Goal: Task Accomplishment & Management: Manage account settings

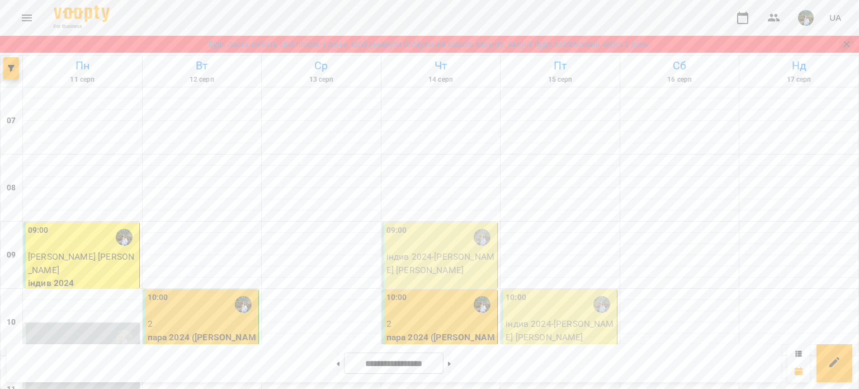
click at [590, 43] on icon "Закрити сповіщення" at bounding box center [846, 44] width 11 height 11
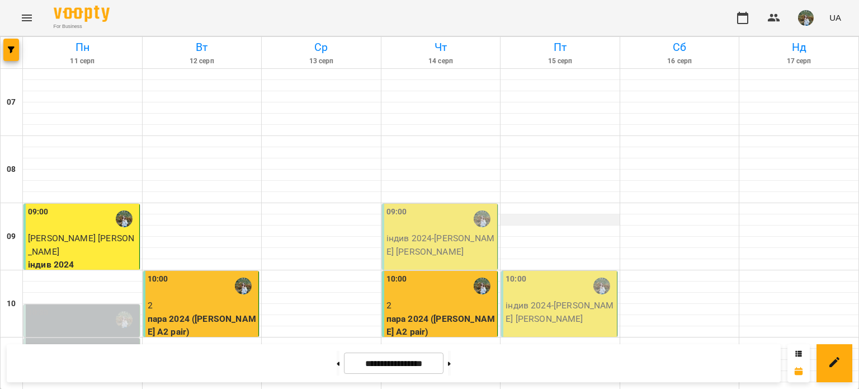
scroll to position [121, 0]
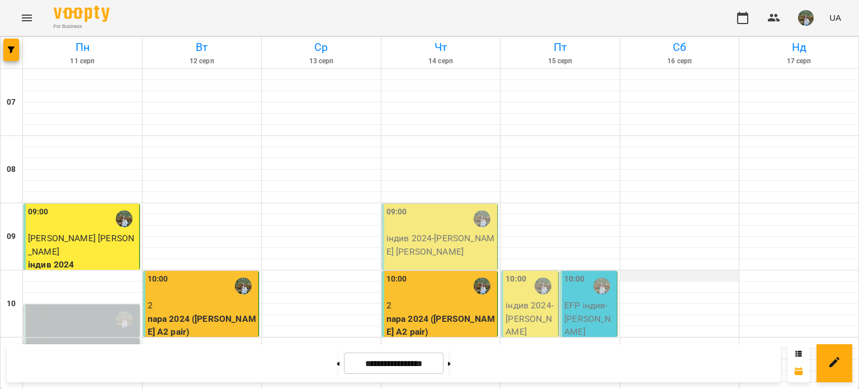
scroll to position [112, 0]
click at [579, 299] on p "EFP індив - Рябінкіна Христина" at bounding box center [589, 319] width 50 height 40
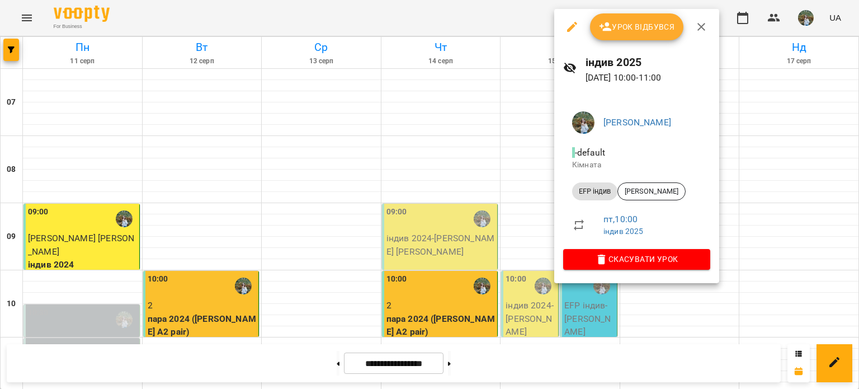
click at [626, 29] on span "Урок відбувся" at bounding box center [637, 26] width 76 height 13
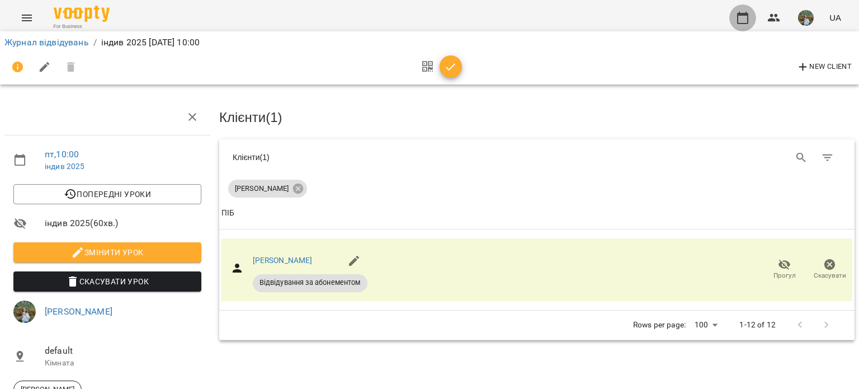
click at [748, 17] on icon "button" at bounding box center [742, 18] width 11 height 12
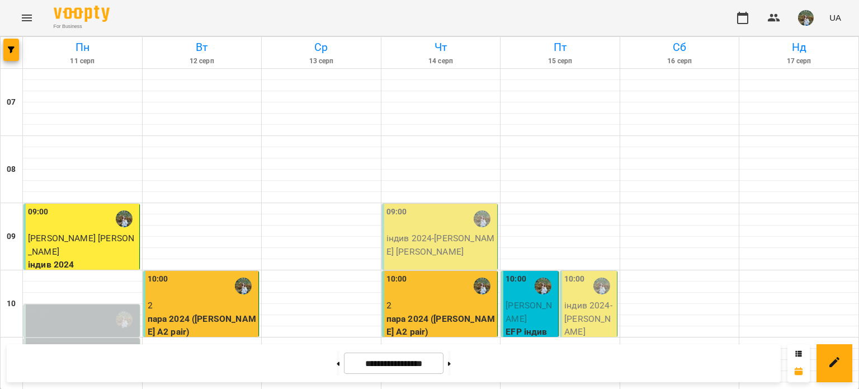
scroll to position [112, 0]
click at [451, 368] on button at bounding box center [449, 363] width 3 height 25
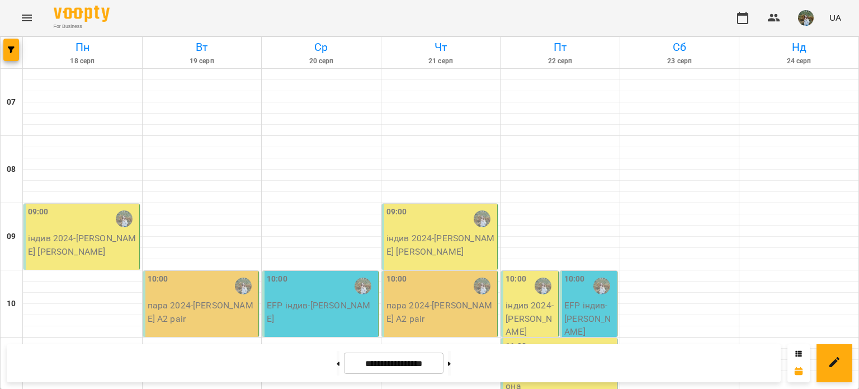
scroll to position [121, 0]
click at [337, 364] on button at bounding box center [338, 363] width 3 height 25
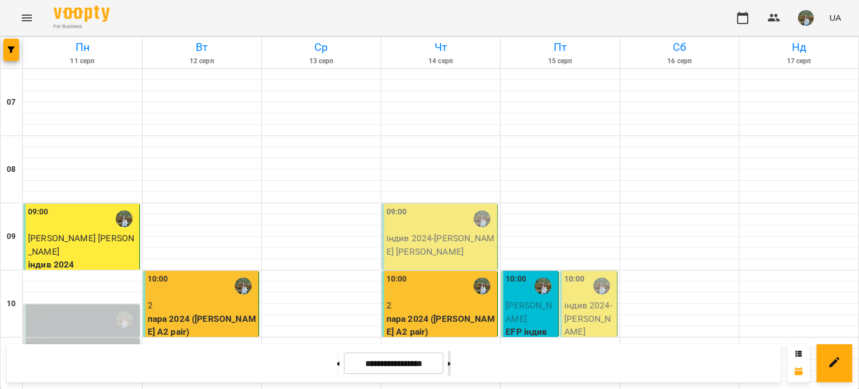
click at [451, 360] on button at bounding box center [449, 363] width 3 height 25
type input "**********"
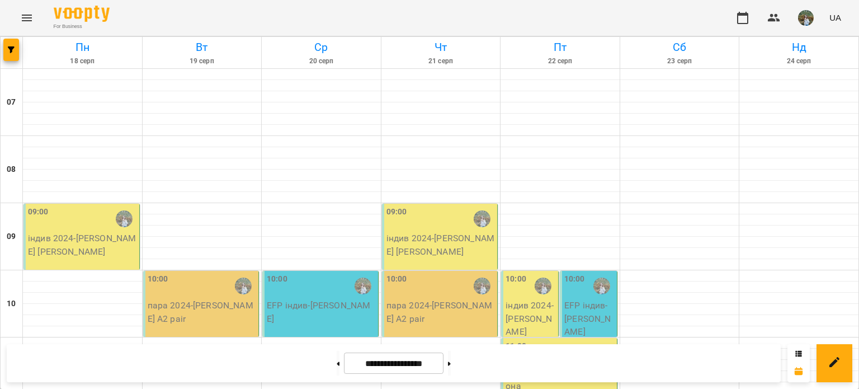
scroll to position [0, 0]
click at [337, 357] on button at bounding box center [338, 363] width 3 height 25
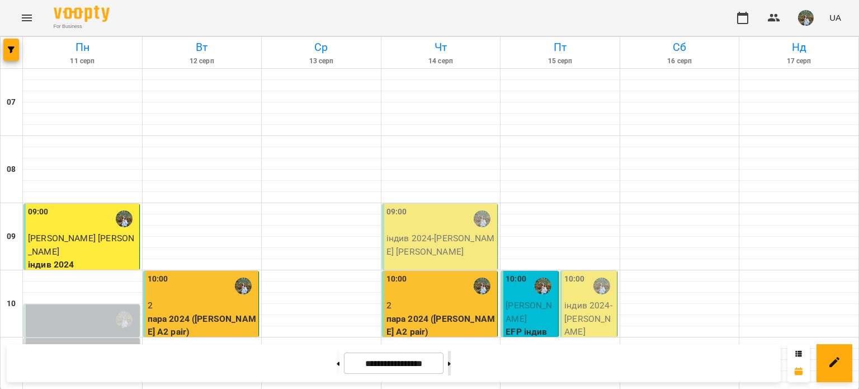
click at [451, 362] on button at bounding box center [449, 363] width 3 height 25
type input "**********"
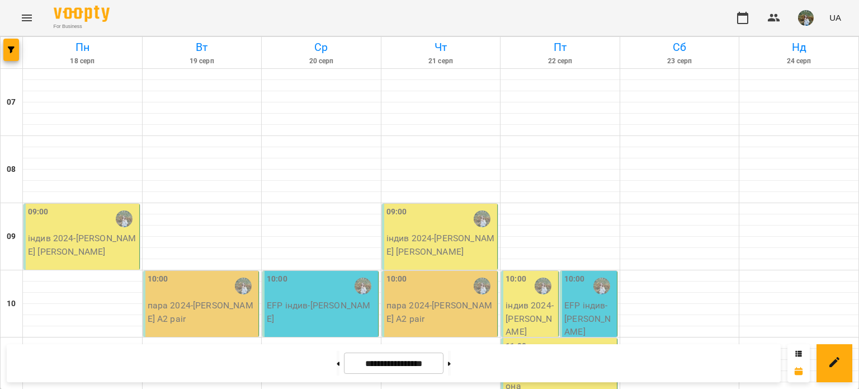
scroll to position [0, 0]
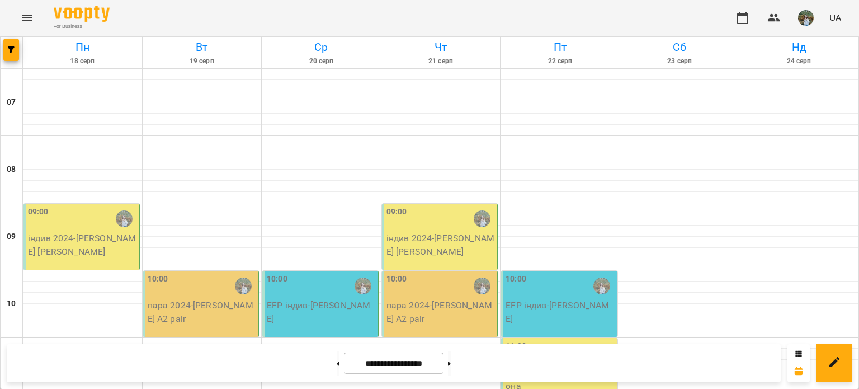
scroll to position [65, 0]
click at [337, 366] on button at bounding box center [338, 363] width 3 height 25
type input "**********"
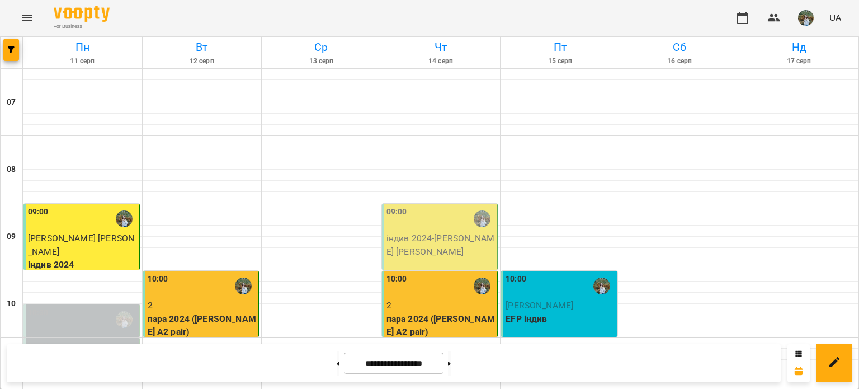
scroll to position [121, 0]
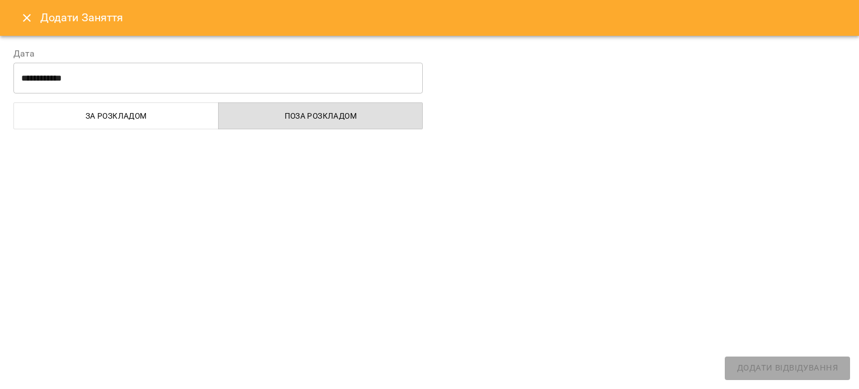
select select "**********"
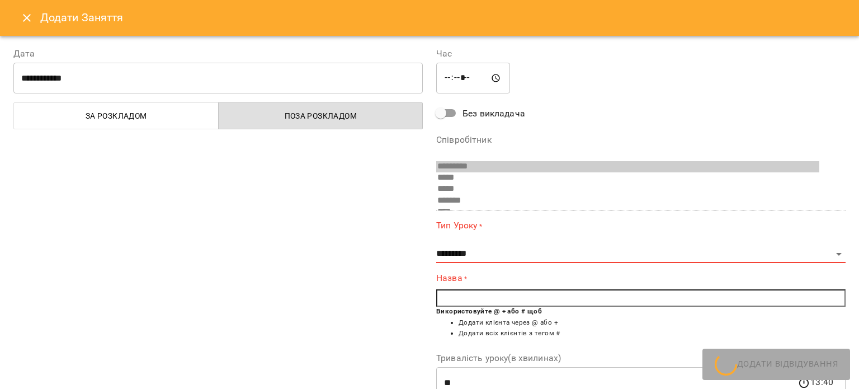
scroll to position [53, 0]
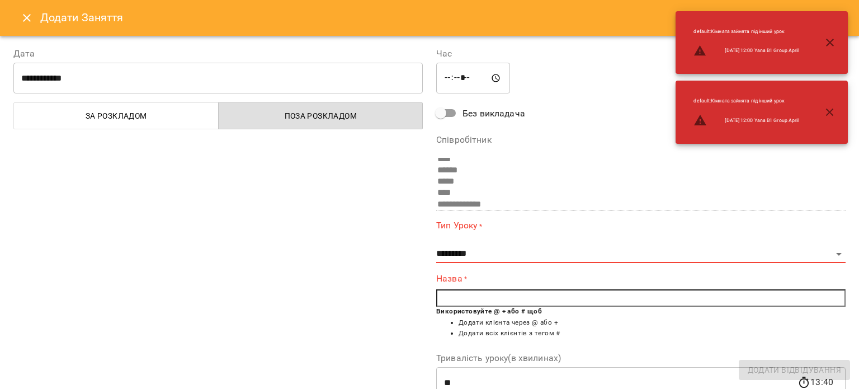
click at [851, 6] on div "Додати Заняття" at bounding box center [429, 18] width 859 height 36
click at [848, 17] on div "Додати Заняття" at bounding box center [429, 18] width 859 height 36
drag, startPoint x: 31, startPoint y: 15, endPoint x: 38, endPoint y: 15, distance: 6.7
click at [33, 15] on icon "Close" at bounding box center [26, 17] width 13 height 13
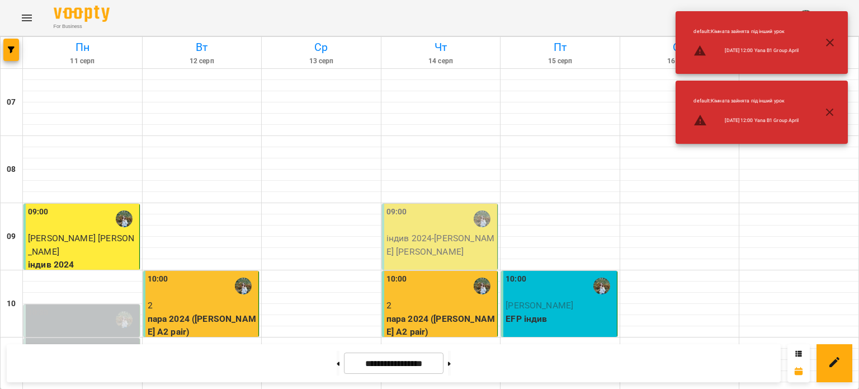
click at [831, 40] on icon "button" at bounding box center [829, 42] width 13 height 13
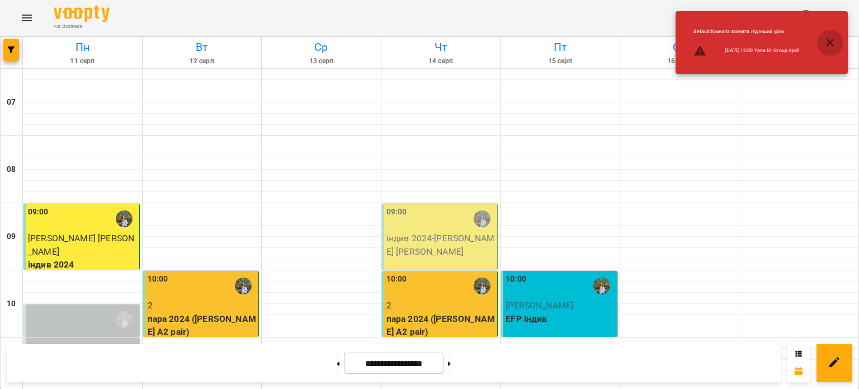
click at [826, 46] on icon "button" at bounding box center [829, 42] width 13 height 13
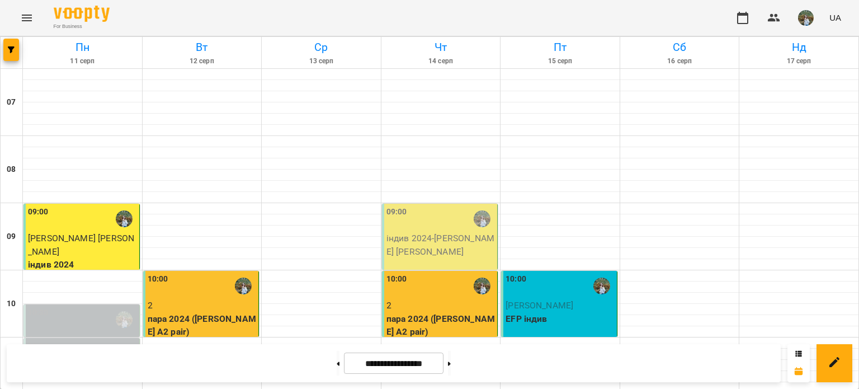
scroll to position [121, 0]
click at [451, 369] on button at bounding box center [449, 363] width 3 height 25
type input "**********"
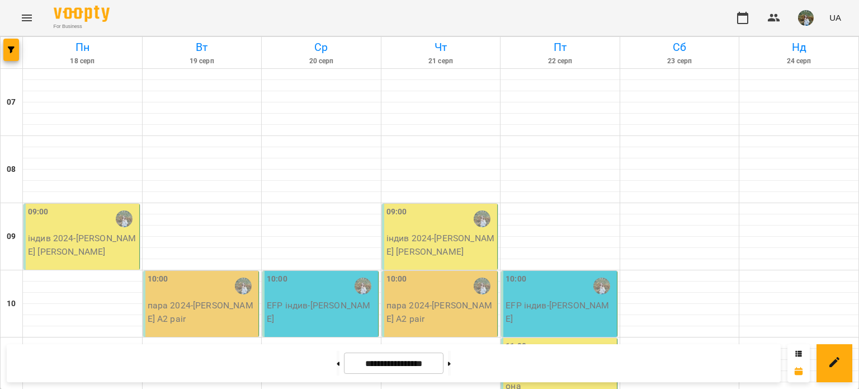
scroll to position [121, 0]
